Goal: Task Accomplishment & Management: Use online tool/utility

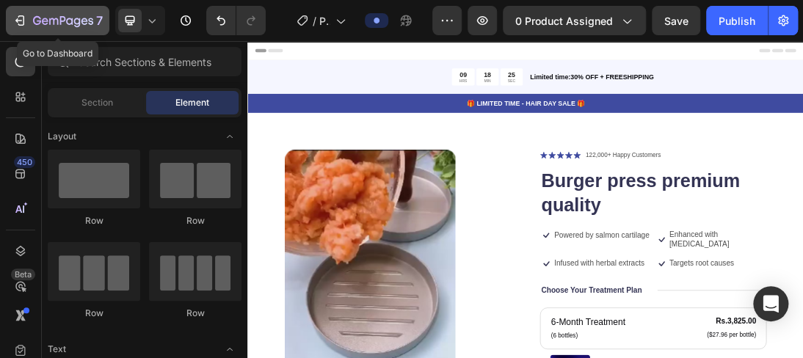
click at [16, 15] on icon "button" at bounding box center [19, 20] width 15 height 15
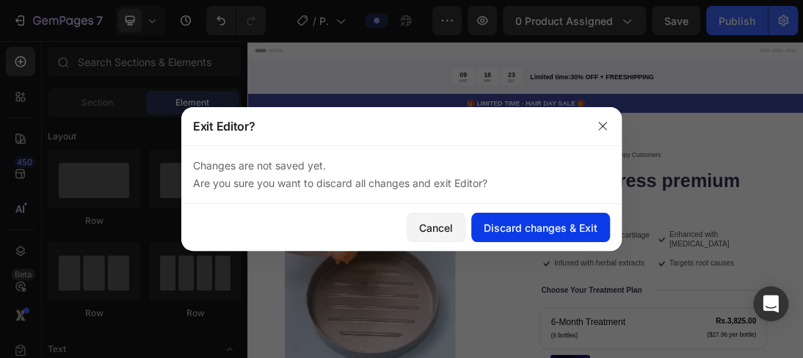
click at [496, 227] on div "Discard changes & Exit" at bounding box center [541, 227] width 114 height 15
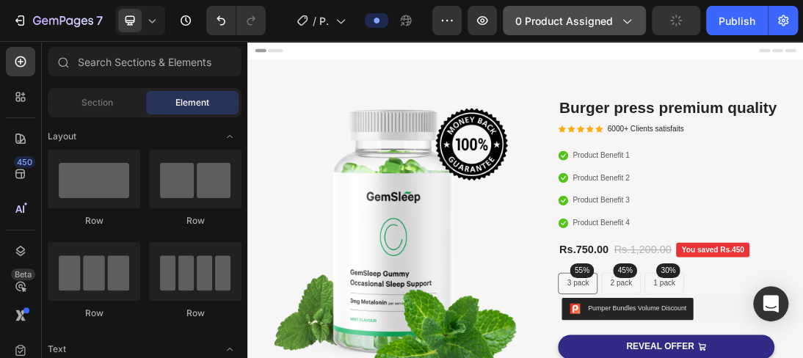
click at [630, 22] on icon "button" at bounding box center [626, 20] width 15 height 15
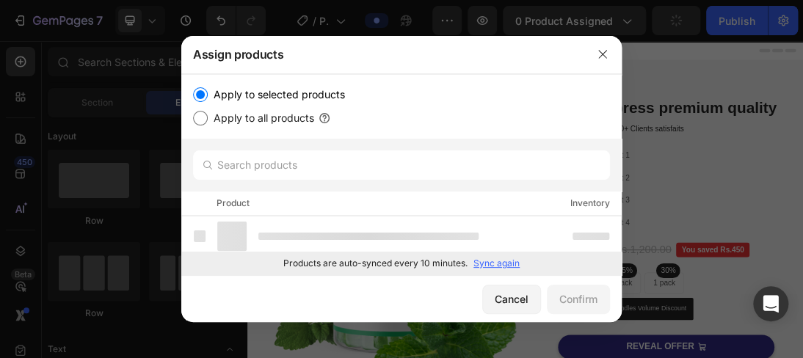
click at [269, 114] on label "Apply to all products" at bounding box center [261, 118] width 106 height 18
click at [208, 114] on input "Apply to all products" at bounding box center [200, 118] width 15 height 15
radio input "true"
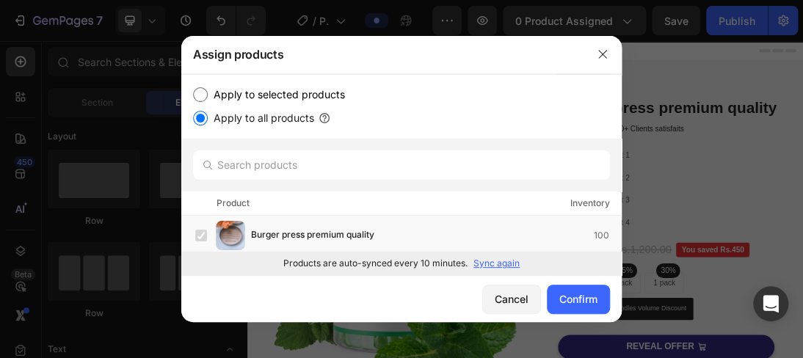
drag, startPoint x: 615, startPoint y: 217, endPoint x: 623, endPoint y: 188, distance: 29.7
click at [576, 301] on div "Confirm" at bounding box center [578, 298] width 38 height 15
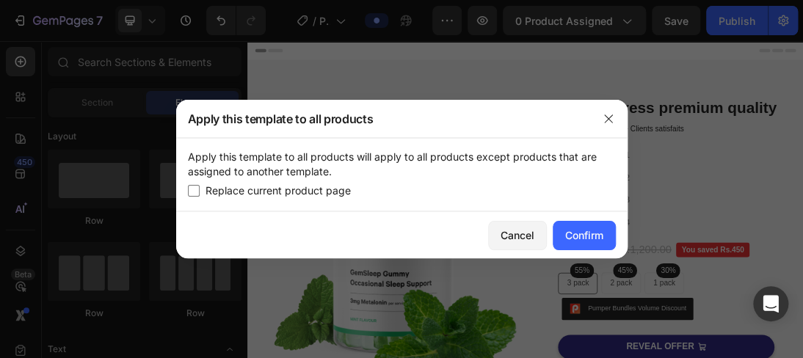
click at [218, 187] on span "Replace current product page" at bounding box center [278, 191] width 145 height 18
checkbox input "true"
click at [592, 238] on div "Confirm" at bounding box center [584, 235] width 38 height 15
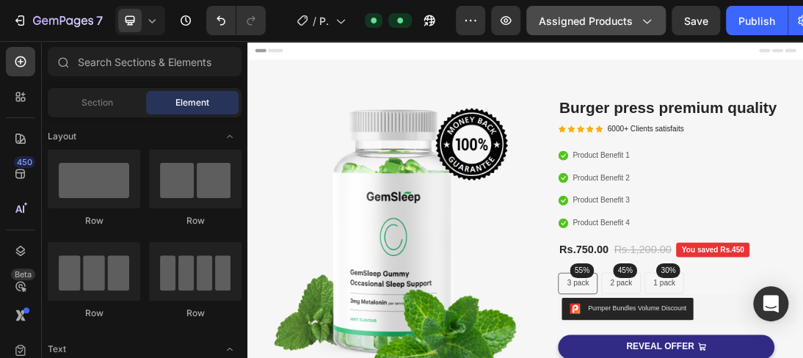
click at [589, 21] on span "Assigned Products" at bounding box center [586, 20] width 94 height 15
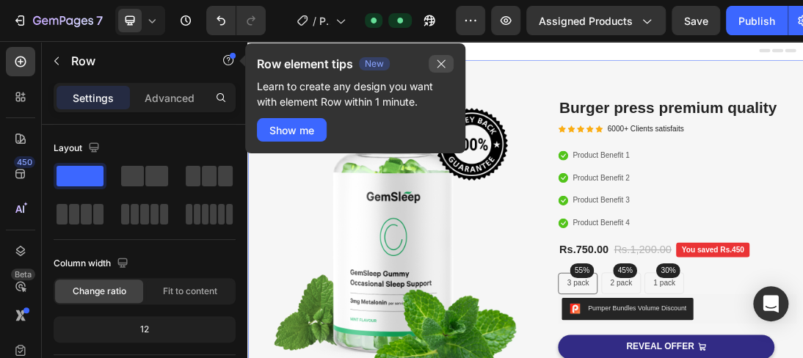
click at [440, 59] on icon "button" at bounding box center [441, 64] width 12 height 12
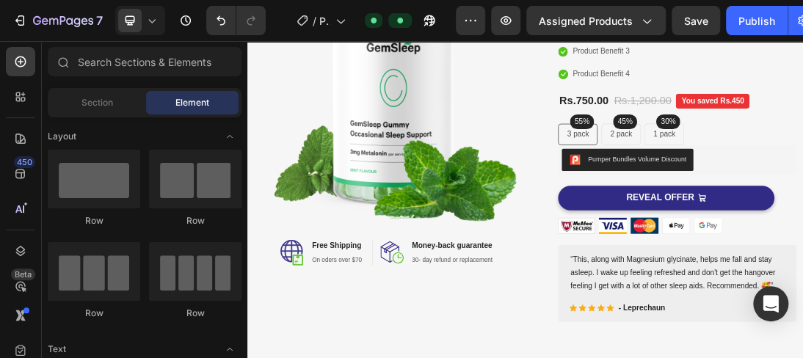
scroll to position [267, 0]
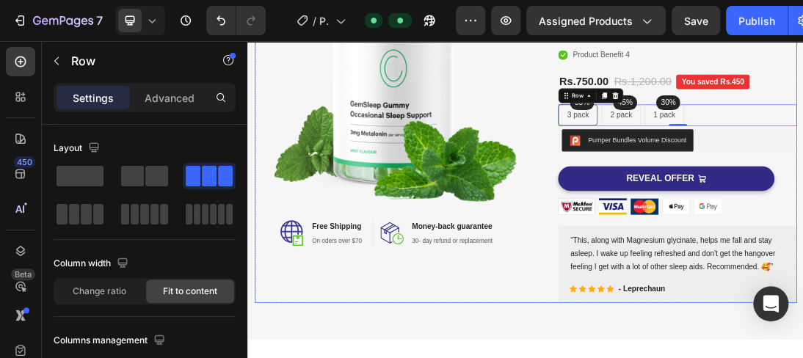
click at [671, 357] on div "Image Image Free Shipping Heading On oders over $70 Text block Row Image Money-…" at bounding box center [467, 159] width 418 height 592
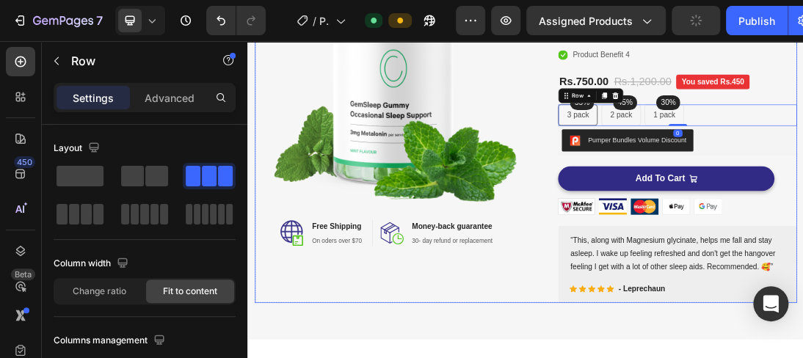
click at [661, 357] on div "Image Image Free Shipping Heading On oders over $70 Text block Row Image Money-…" at bounding box center [467, 159] width 418 height 592
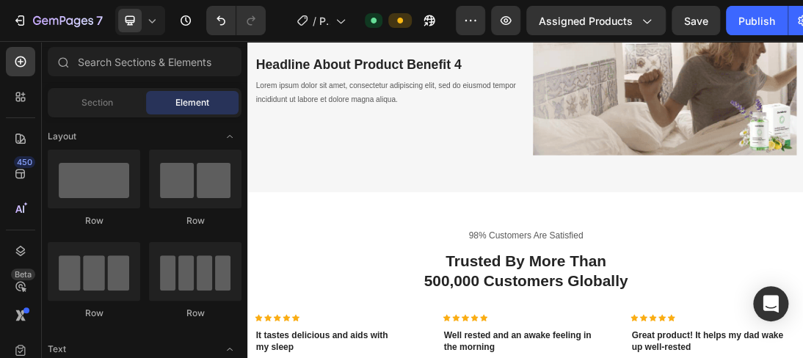
scroll to position [2550, 0]
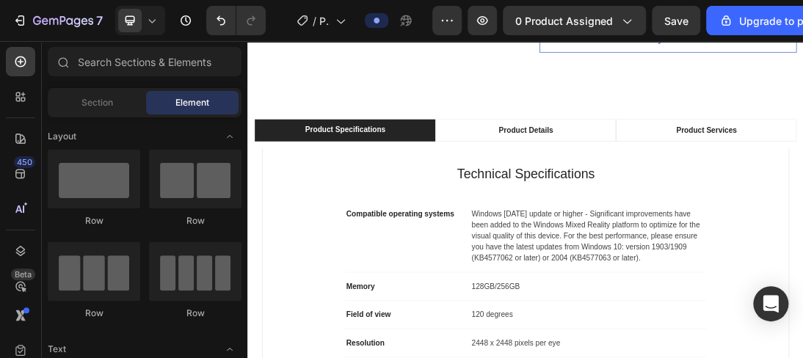
scroll to position [740, 0]
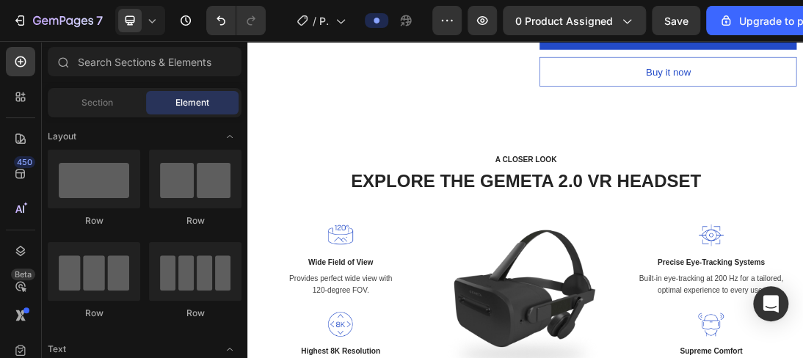
scroll to position [782, 0]
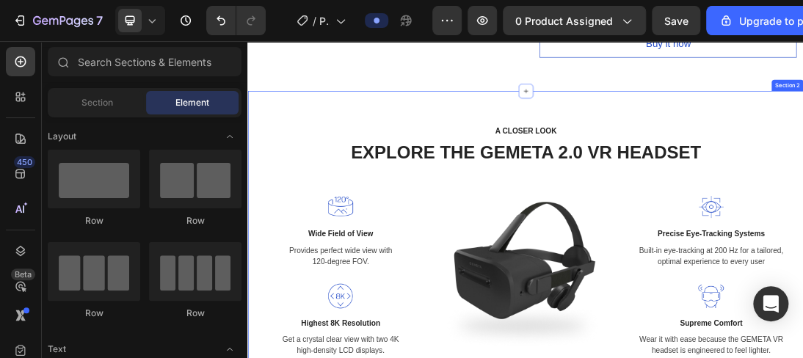
click at [802, 223] on div "A CLOSER LOOK Text block EXPLORE THE GEMETA 2.0 VR HEADSET Heading Row Image Wi…" at bounding box center [687, 360] width 859 height 376
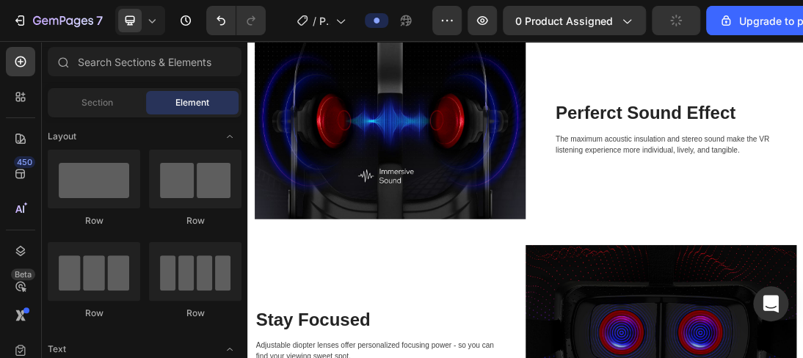
scroll to position [632, 0]
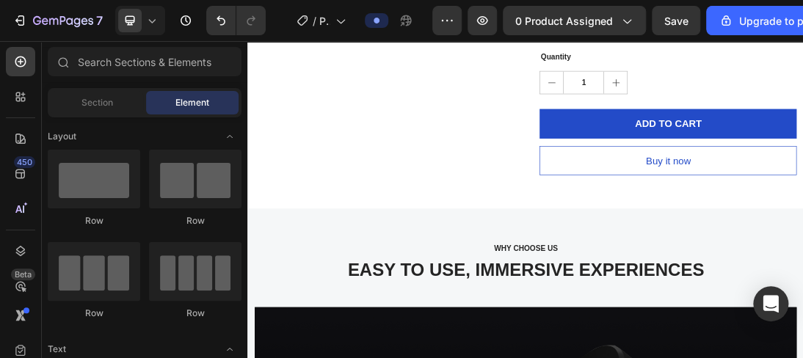
scroll to position [741, 0]
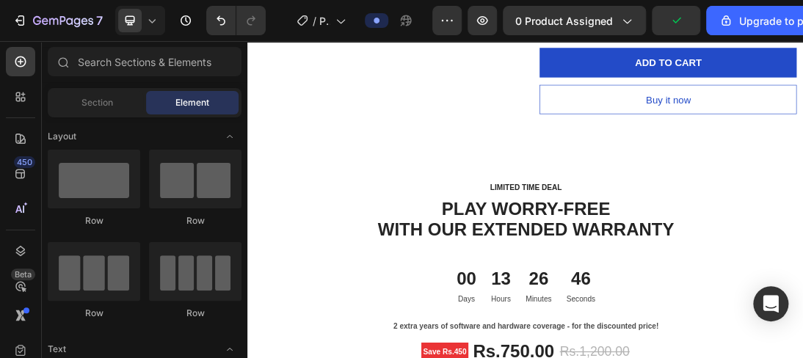
scroll to position [673, 0]
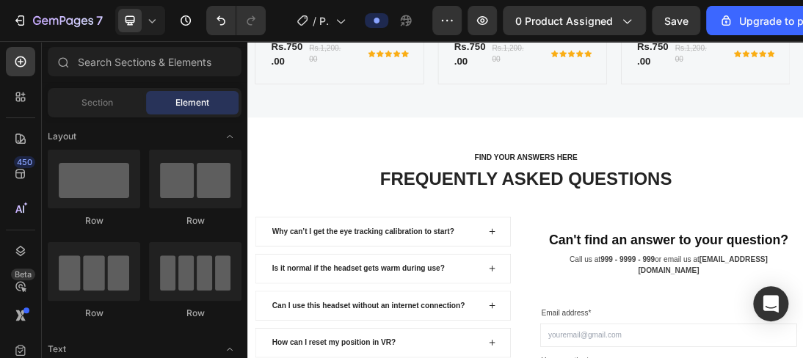
scroll to position [1456, 0]
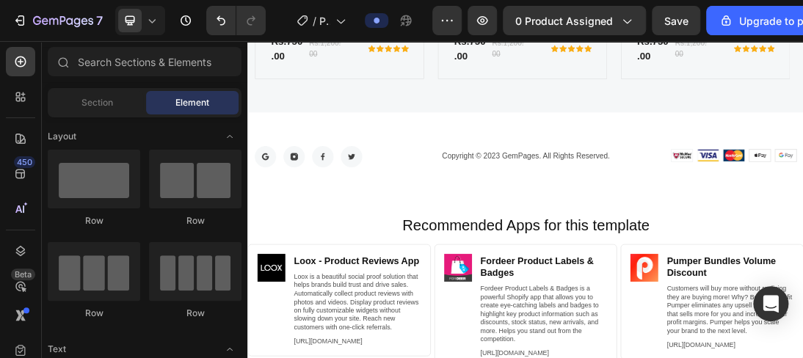
scroll to position [1451, 0]
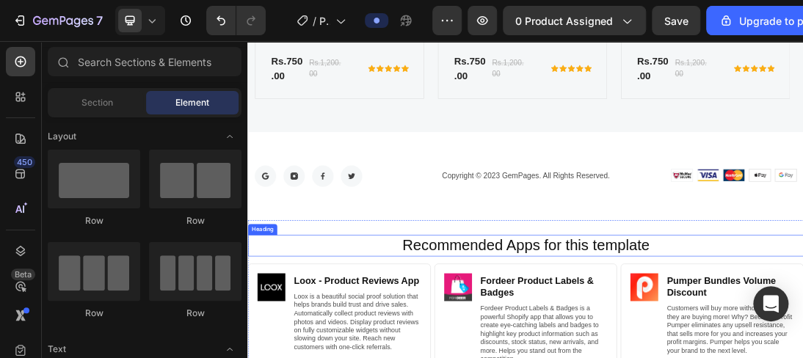
click at [802, 354] on h2 "Recommended Apps for this template" at bounding box center [687, 365] width 851 height 34
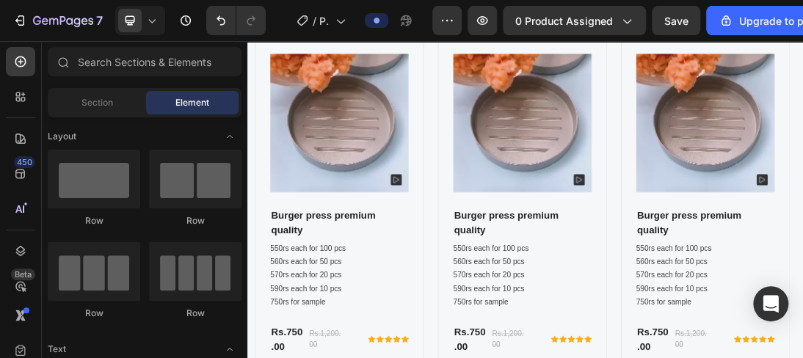
scroll to position [1442, 0]
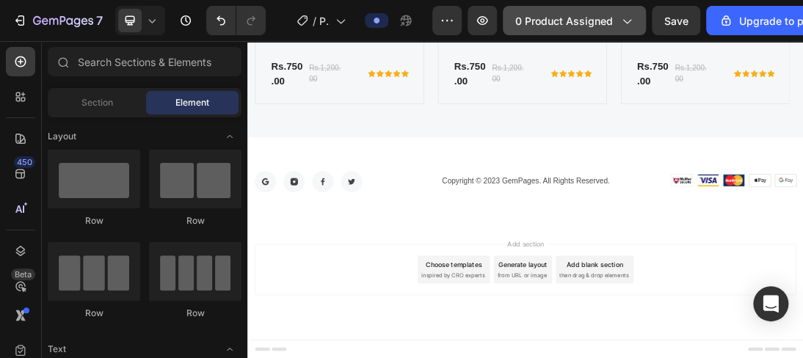
click at [620, 21] on icon "button" at bounding box center [626, 20] width 15 height 15
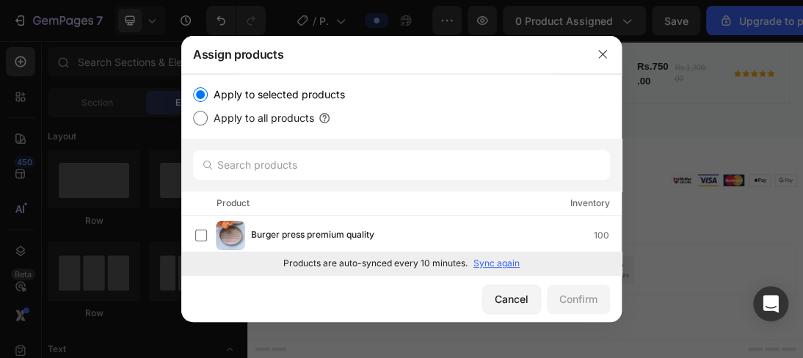
click at [292, 112] on label "Apply to all products" at bounding box center [261, 118] width 106 height 18
click at [208, 112] on input "Apply to all products" at bounding box center [200, 118] width 15 height 15
radio input "true"
click at [596, 303] on div "Confirm" at bounding box center [578, 298] width 38 height 15
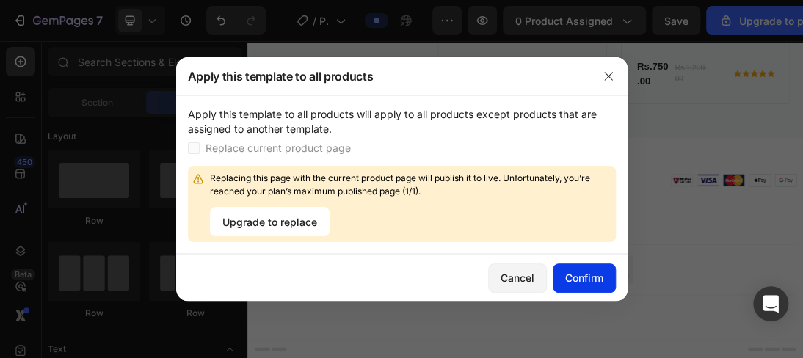
click at [562, 280] on button "Confirm" at bounding box center [584, 278] width 63 height 29
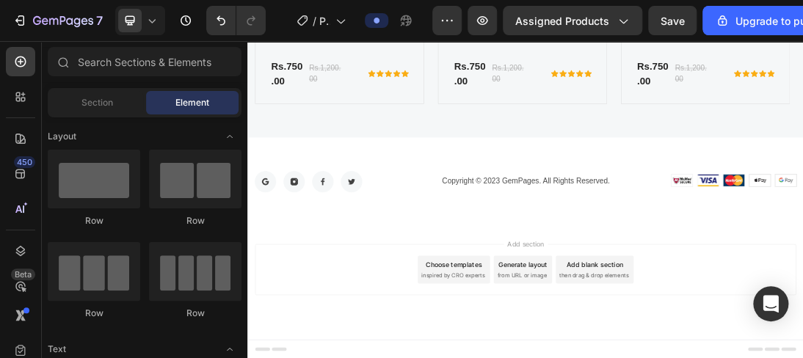
drag, startPoint x: 1116, startPoint y: 448, endPoint x: 1126, endPoint y: 485, distance: 38.1
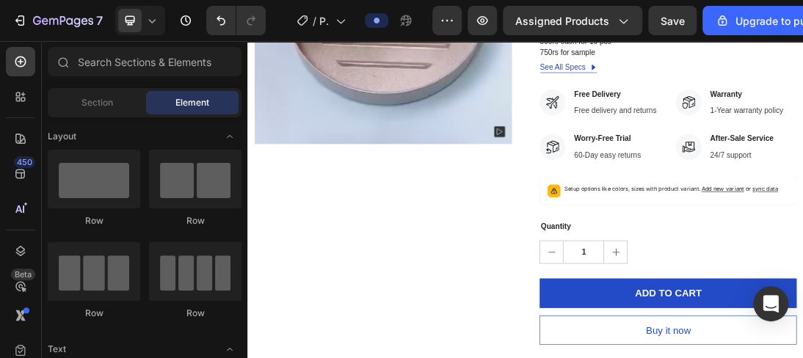
scroll to position [324, 0]
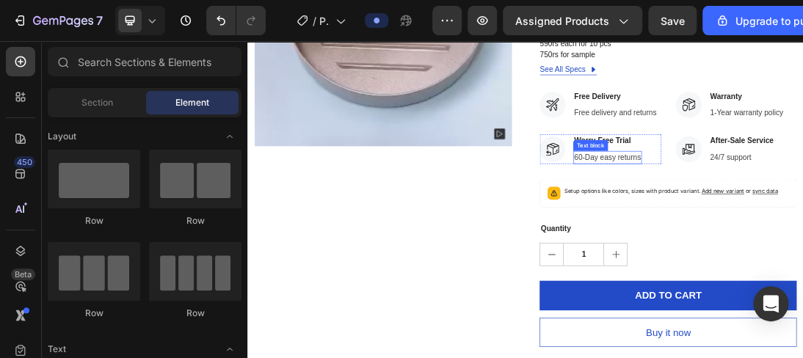
click at [764, 226] on p "60-Day easy returns" at bounding box center [817, 226] width 106 height 18
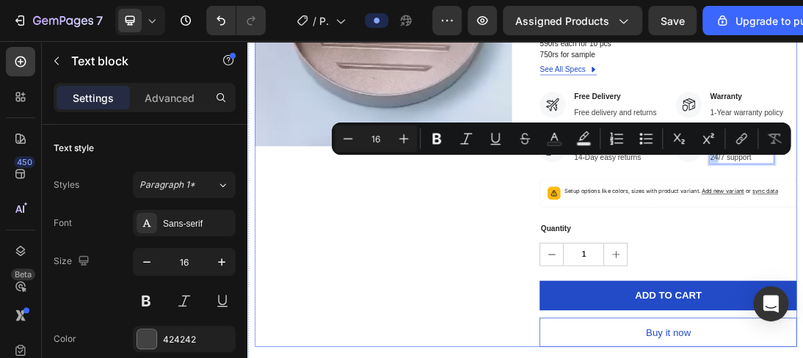
click at [578, 341] on div "Product Images" at bounding box center [461, 162] width 407 height 725
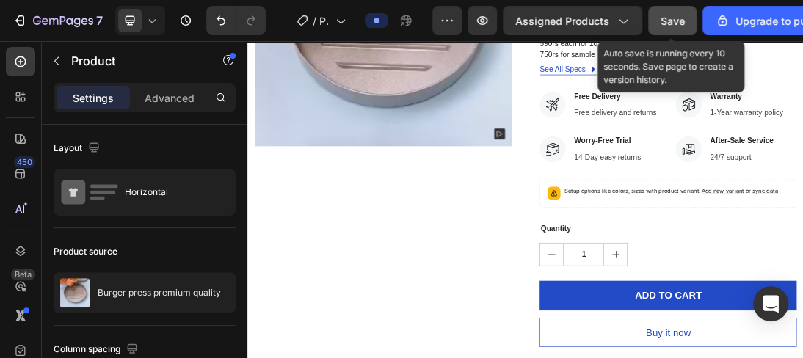
click at [663, 21] on span "Save" at bounding box center [673, 21] width 24 height 12
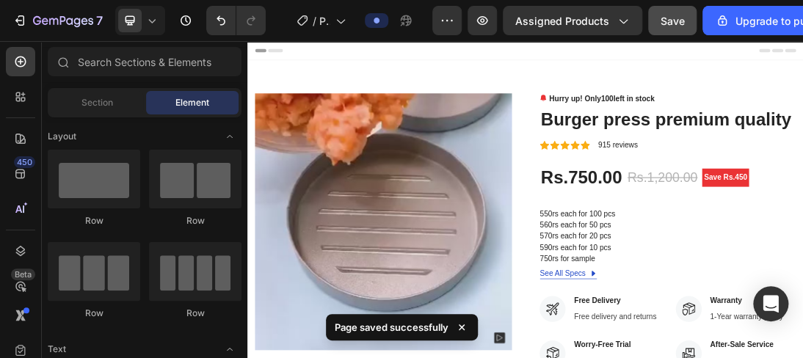
scroll to position [3, 0]
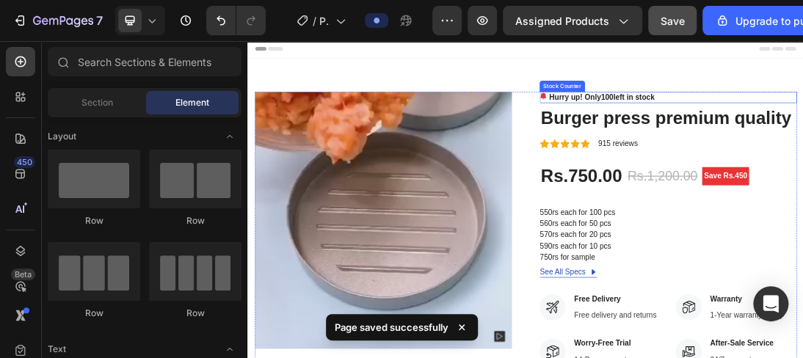
click at [802, 131] on p "Hurry up! Only 100 left in stock" at bounding box center [807, 130] width 167 height 18
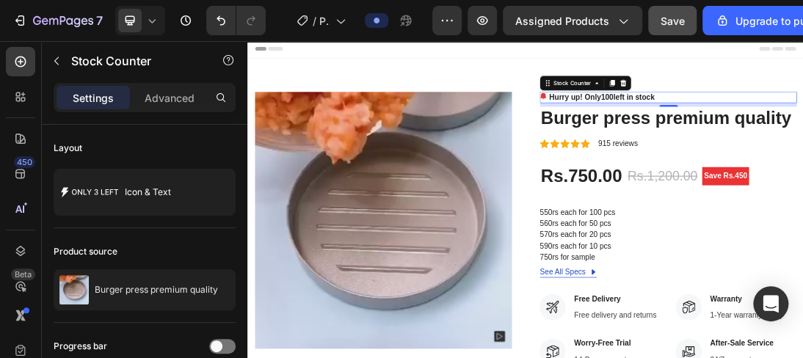
click at [802, 128] on span "100" at bounding box center [817, 129] width 20 height 12
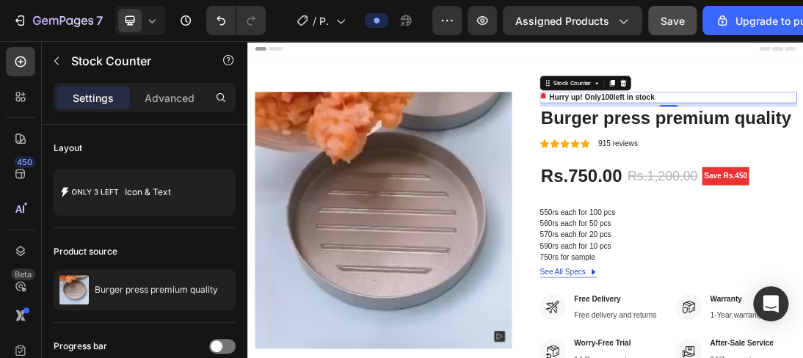
click at [802, 128] on span "100" at bounding box center [817, 129] width 20 height 12
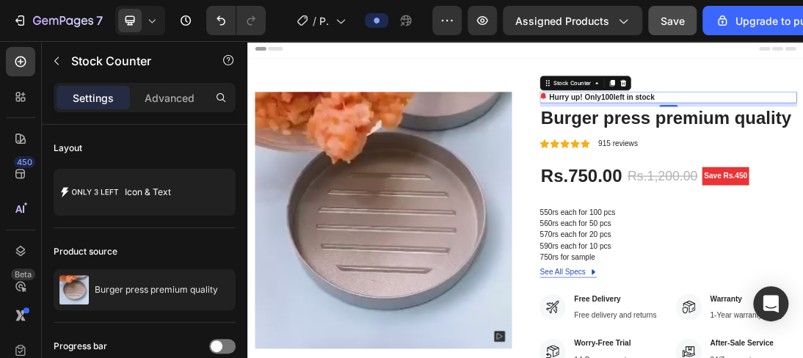
click at [802, 128] on span "100" at bounding box center [817, 129] width 20 height 12
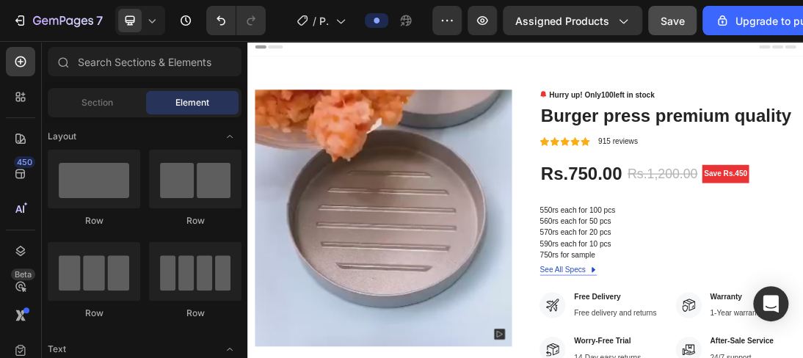
scroll to position [0, 0]
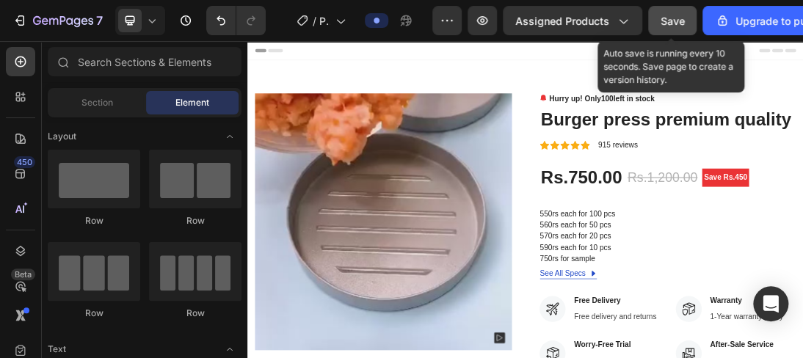
click at [666, 25] on span "Save" at bounding box center [673, 21] width 24 height 12
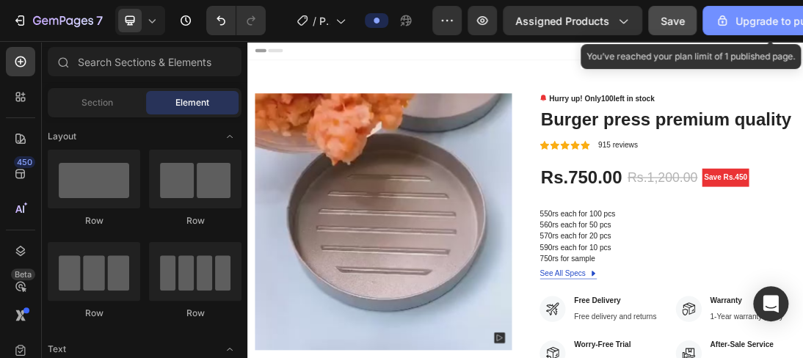
click at [734, 20] on div "Upgrade to publish" at bounding box center [772, 20] width 115 height 15
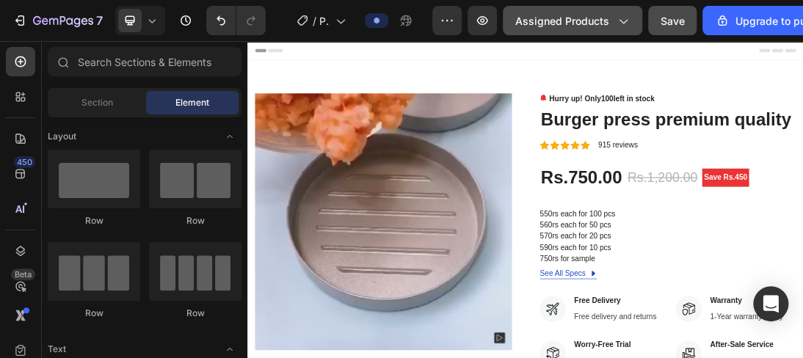
click at [617, 23] on icon "button" at bounding box center [622, 20] width 15 height 15
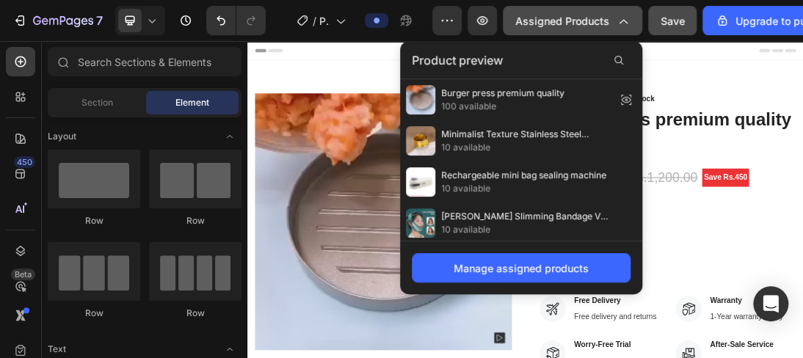
click at [617, 23] on icon "button" at bounding box center [622, 20] width 15 height 15
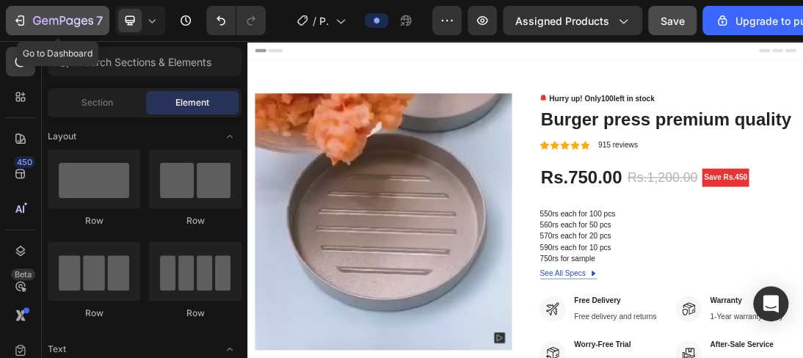
click at [12, 29] on button "7" at bounding box center [57, 20] width 103 height 29
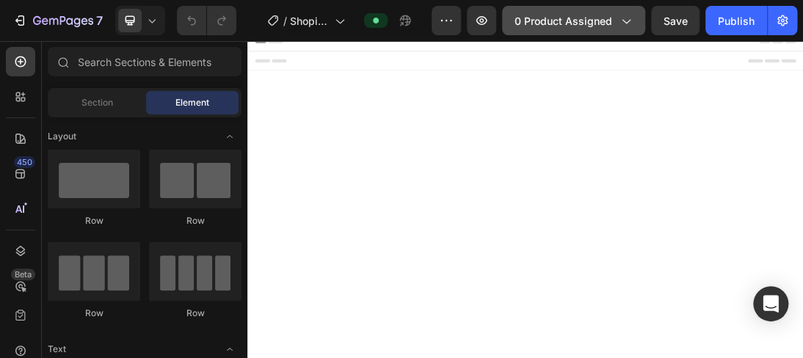
click at [621, 19] on icon "button" at bounding box center [625, 20] width 15 height 15
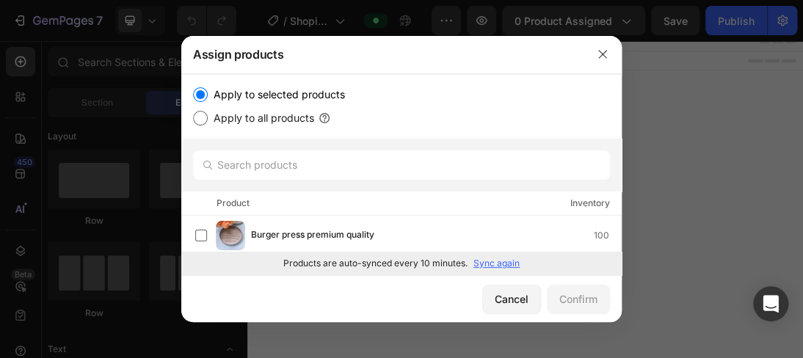
click at [293, 117] on label "Apply to all products" at bounding box center [261, 118] width 106 height 18
click at [208, 117] on input "Apply to all products" at bounding box center [200, 118] width 15 height 15
radio input "true"
click at [606, 305] on button "Confirm" at bounding box center [578, 299] width 63 height 29
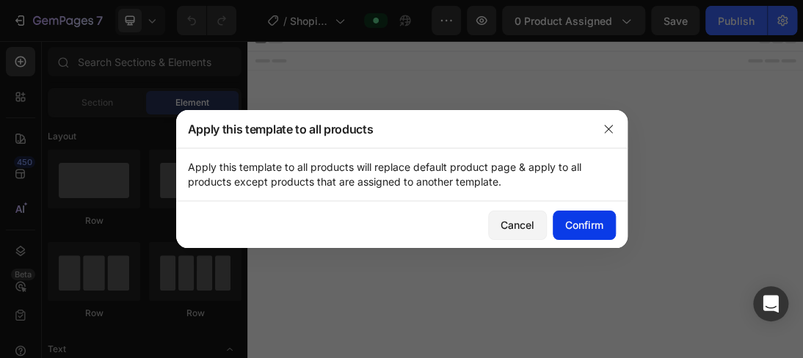
click at [570, 227] on div "Confirm" at bounding box center [584, 224] width 38 height 15
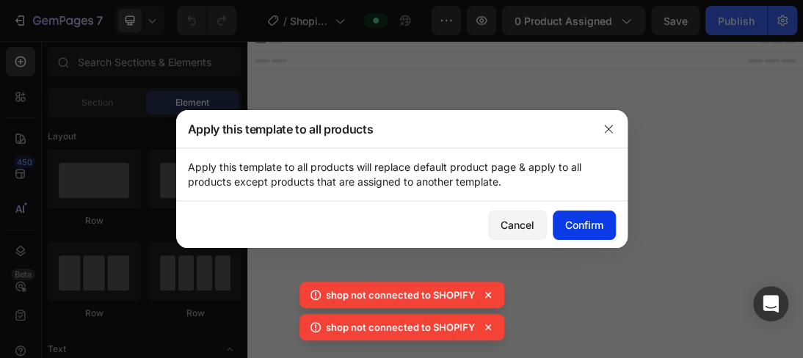
click at [573, 227] on div "Confirm" at bounding box center [584, 224] width 38 height 15
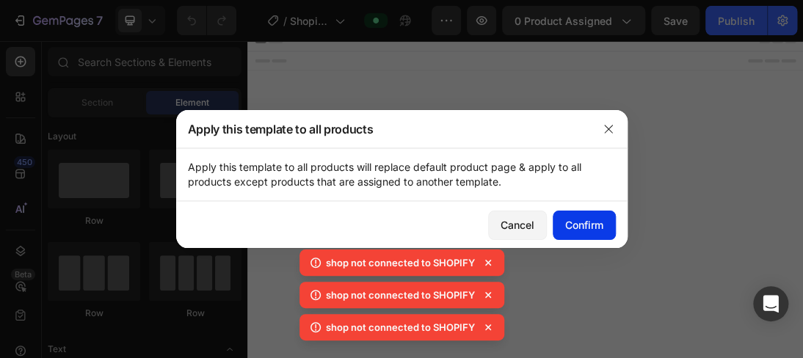
click at [573, 227] on div "Confirm" at bounding box center [584, 224] width 38 height 15
click at [573, 227] on button "Confirm" at bounding box center [584, 225] width 63 height 29
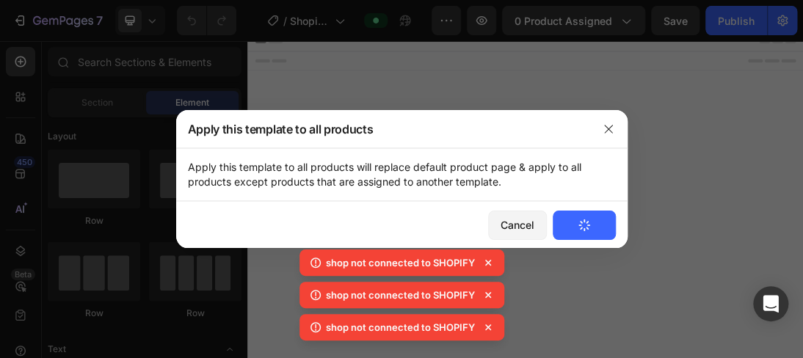
click at [573, 227] on button "Confirm" at bounding box center [584, 225] width 63 height 29
click at [606, 123] on icon "button" at bounding box center [609, 129] width 12 height 12
